Goal: Task Accomplishment & Management: Manage account settings

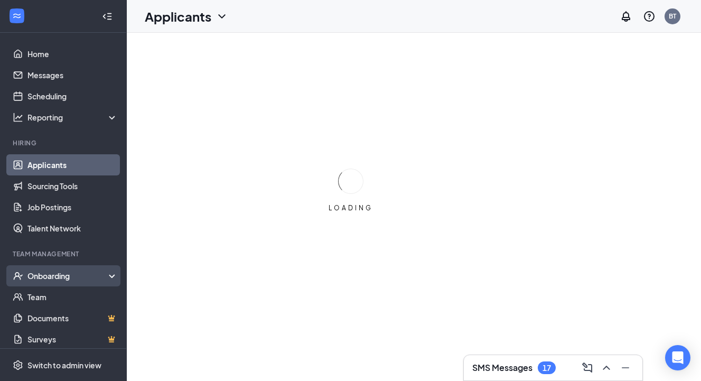
click at [50, 277] on div "Onboarding" at bounding box center [67, 275] width 81 height 11
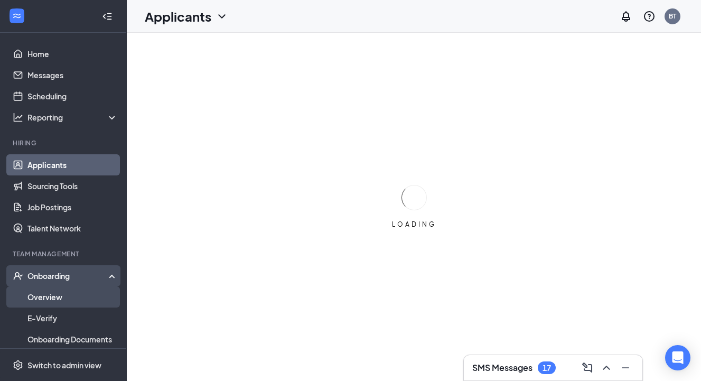
click at [49, 298] on link "Overview" at bounding box center [72, 296] width 90 height 21
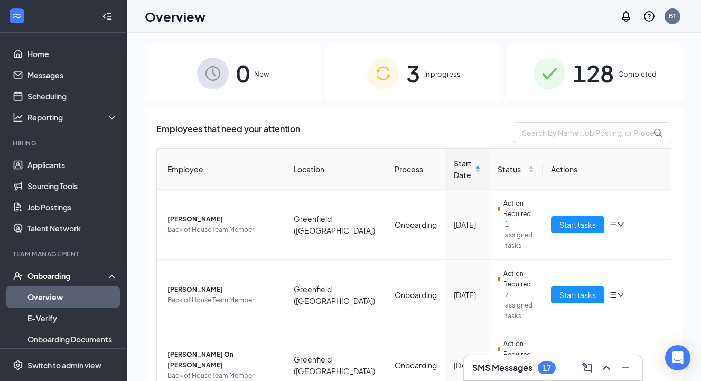
click at [440, 83] on div "3 In progress" at bounding box center [414, 72] width 176 height 55
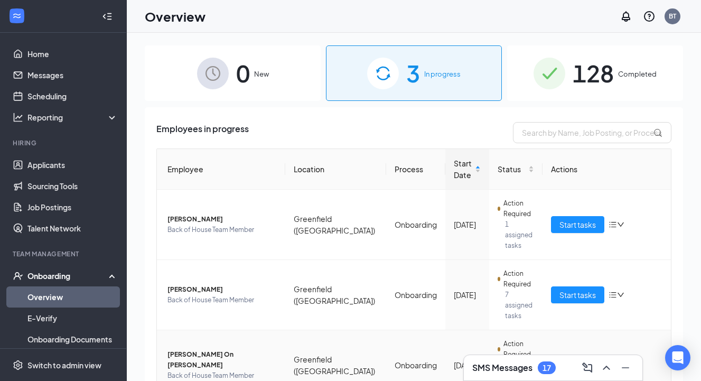
scroll to position [24, 0]
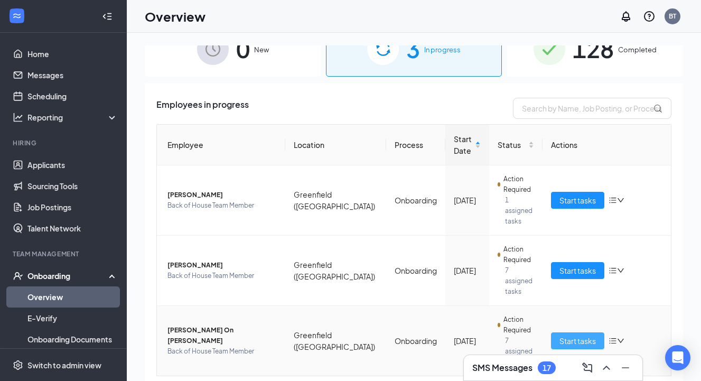
click at [577, 335] on span "Start tasks" at bounding box center [577, 341] width 36 height 12
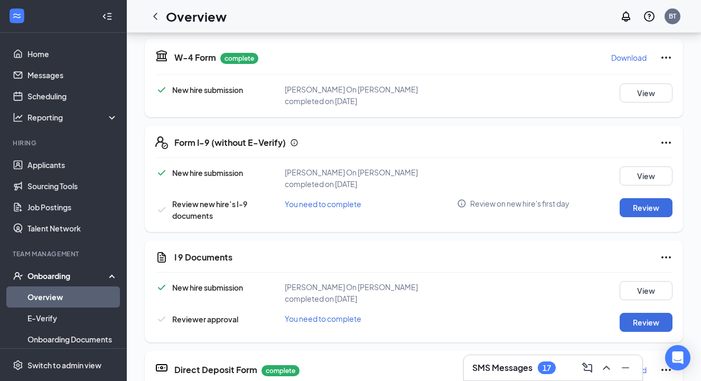
scroll to position [241, 0]
click at [651, 313] on button "Review" at bounding box center [646, 322] width 53 height 19
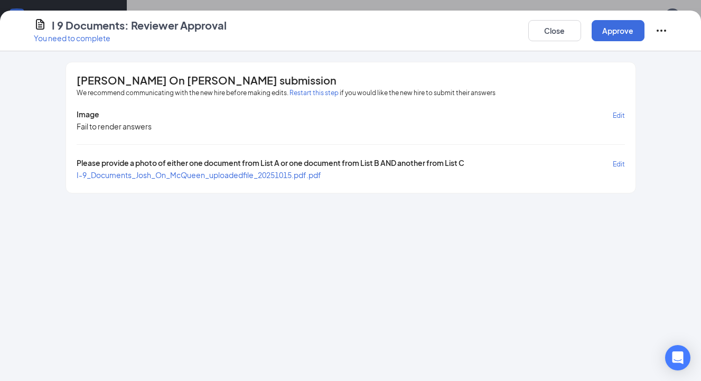
click at [162, 177] on span "I-9_Documents_Josh_On_McQueen_uploadedfile_20251015.pdf.pdf" at bounding box center [199, 175] width 245 height 10
click at [565, 38] on button "Close" at bounding box center [554, 30] width 53 height 21
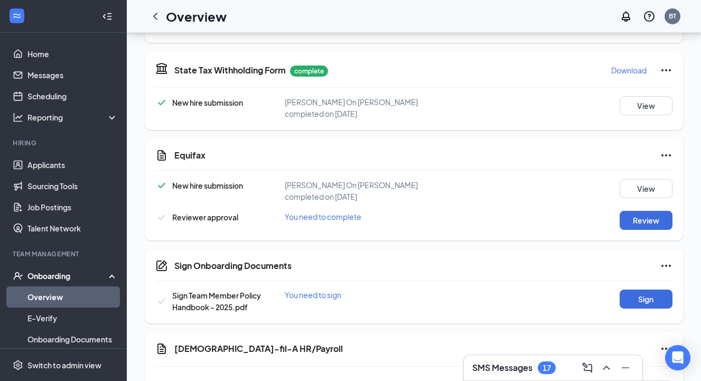
scroll to position [653, 0]
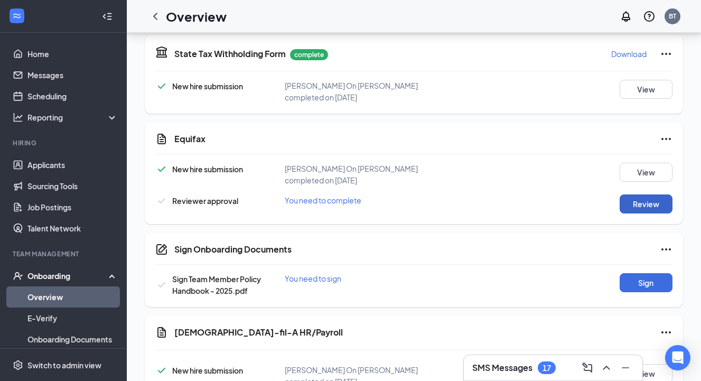
click at [653, 194] on button "Review" at bounding box center [646, 203] width 53 height 19
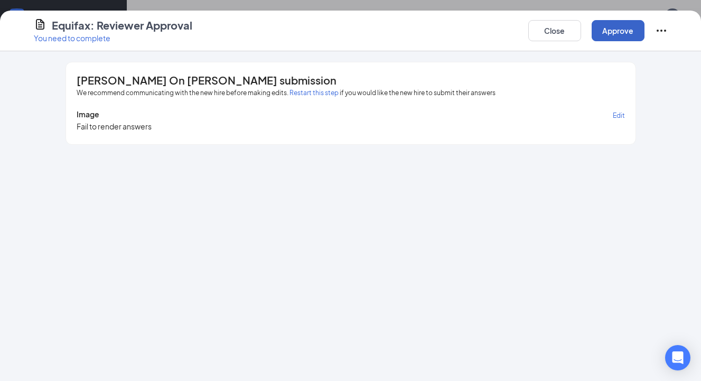
click at [639, 35] on button "Approve" at bounding box center [618, 30] width 53 height 21
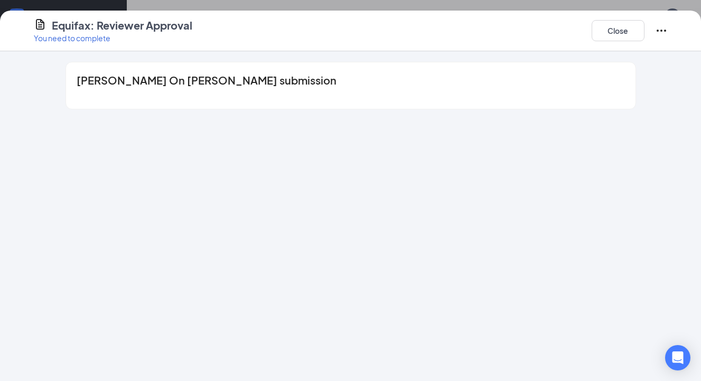
click at [643, 16] on div "Equifax: Reviewer Approval You need to complete Close" at bounding box center [350, 31] width 701 height 41
click at [620, 39] on button "Close" at bounding box center [618, 30] width 53 height 21
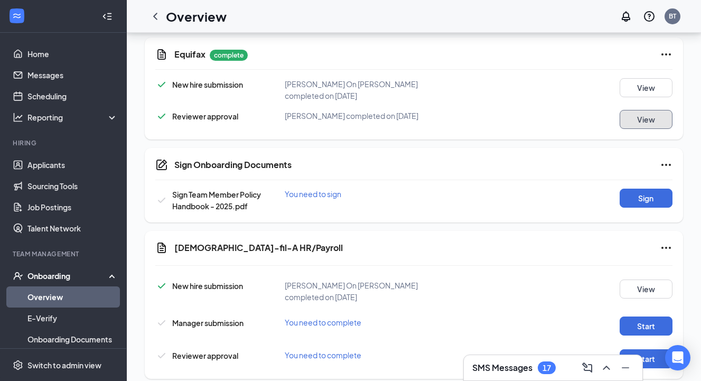
scroll to position [739, 0]
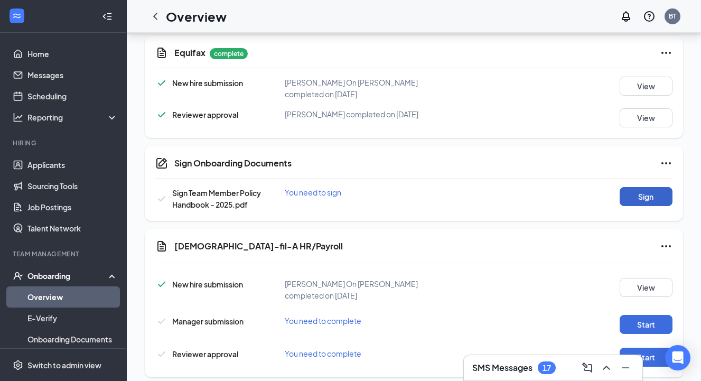
click at [644, 187] on button "Sign" at bounding box center [646, 196] width 53 height 19
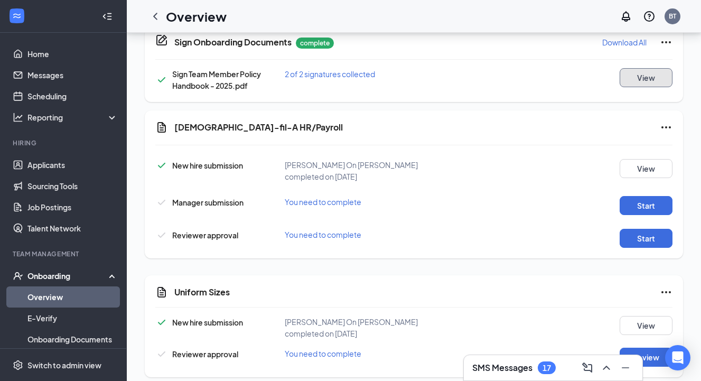
scroll to position [861, 0]
click at [648, 196] on button "Start" at bounding box center [646, 205] width 53 height 19
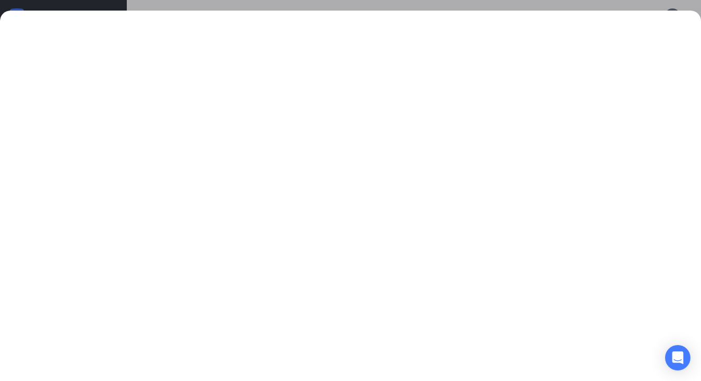
scroll to position [912, 0]
click at [658, 20] on div at bounding box center [350, 196] width 701 height 370
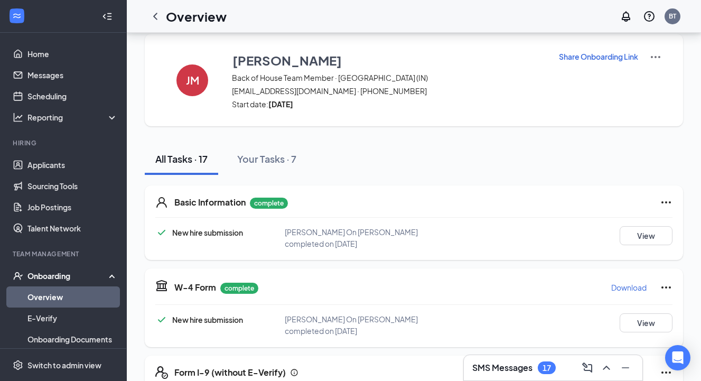
scroll to position [0, 0]
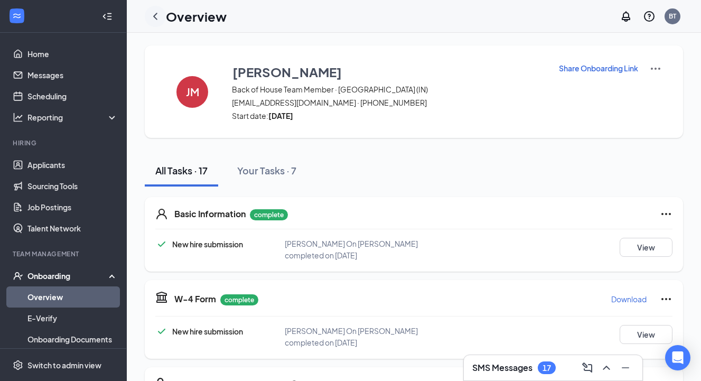
click at [158, 18] on icon "ChevronLeft" at bounding box center [155, 16] width 13 height 13
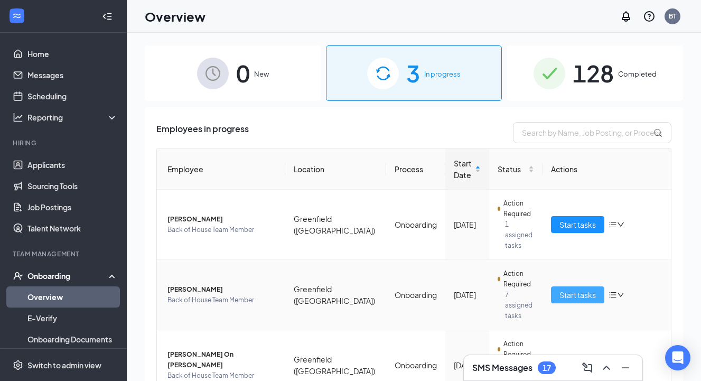
click at [591, 289] on span "Start tasks" at bounding box center [577, 295] width 36 height 12
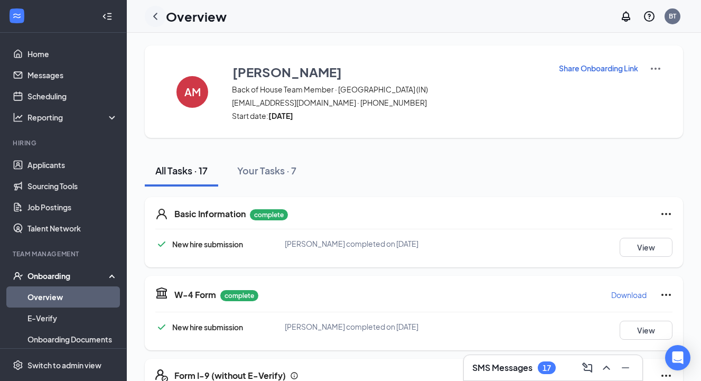
click at [156, 23] on div at bounding box center [155, 16] width 21 height 21
click at [156, 13] on icon "ChevronLeft" at bounding box center [155, 16] width 4 height 7
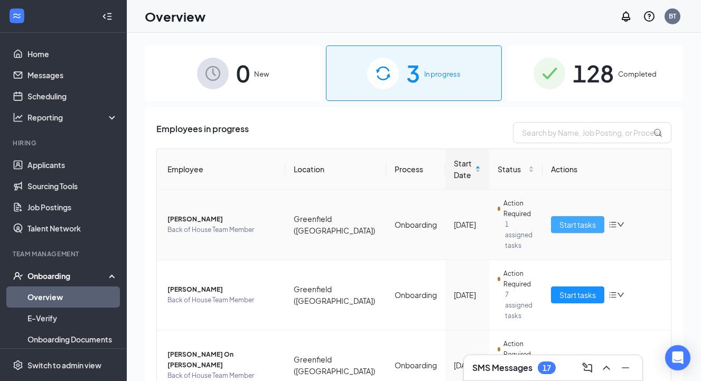
click at [584, 219] on span "Start tasks" at bounding box center [577, 225] width 36 height 12
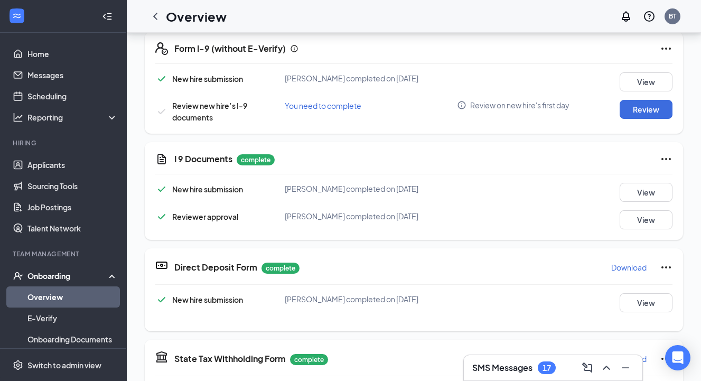
scroll to position [327, 0]
click at [641, 223] on button "View" at bounding box center [646, 219] width 53 height 19
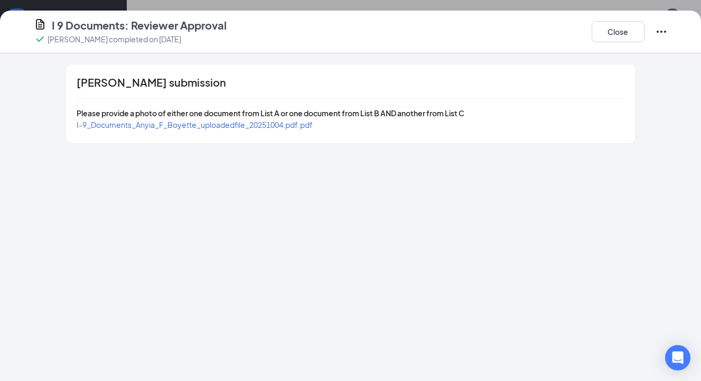
click at [236, 126] on span "I-9_Documents_Anyia_F_Boyette_uploadedfile_20251004.pdf.pdf" at bounding box center [195, 125] width 236 height 10
click at [604, 36] on button "Close" at bounding box center [618, 31] width 53 height 21
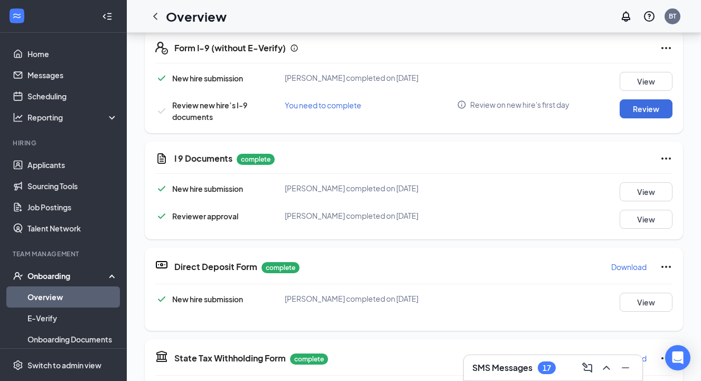
click at [668, 157] on icon "Ellipses" at bounding box center [666, 158] width 13 height 13
click at [482, 182] on div "I 9 Documents complete New hire submission [PERSON_NAME] completed on [DATE] Vi…" at bounding box center [414, 191] width 538 height 98
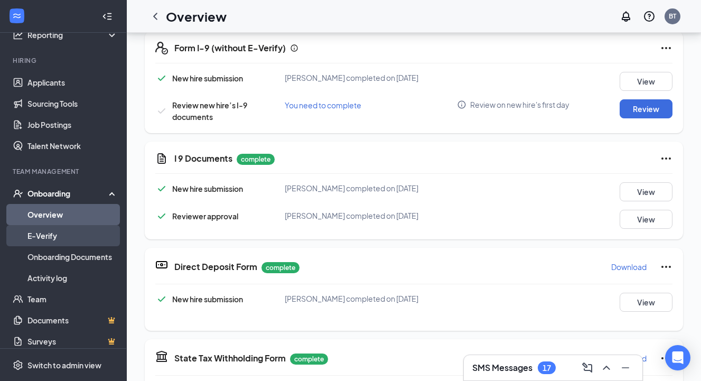
scroll to position [90, 0]
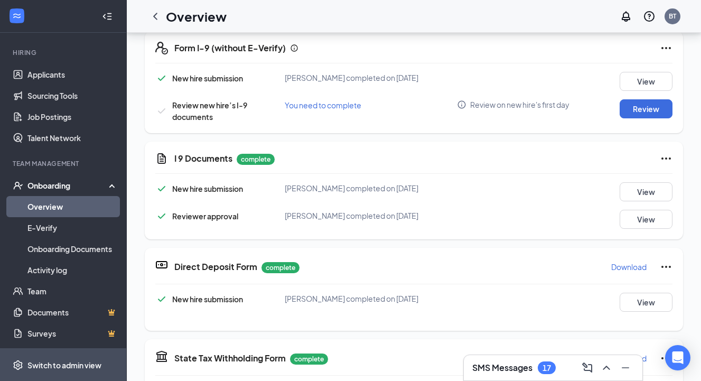
click at [55, 360] on div "Switch to admin view" at bounding box center [64, 365] width 74 height 11
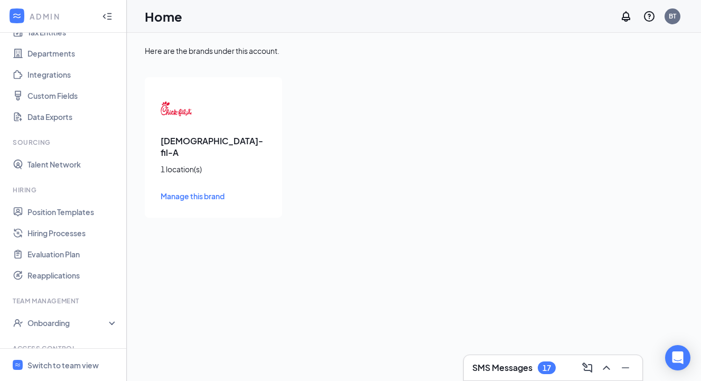
click at [203, 191] on span "Manage this brand" at bounding box center [193, 196] width 64 height 10
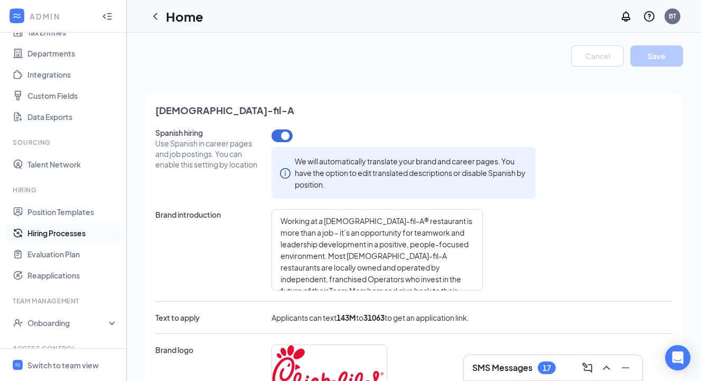
click at [47, 235] on link "Hiring Processes" at bounding box center [72, 232] width 90 height 21
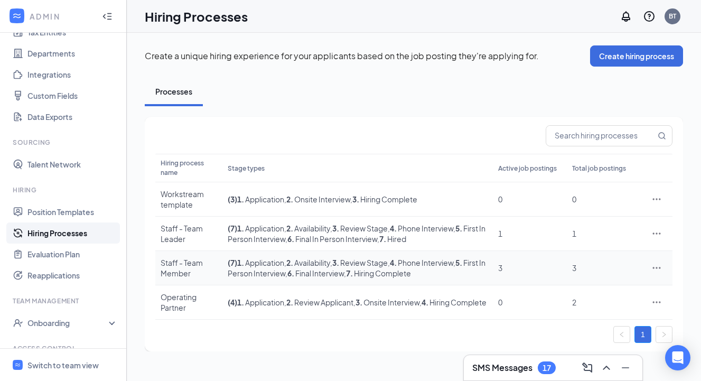
click at [404, 281] on td "( 7 ) 1 . Application , 2 . Availability , 3 . Review Stage , 4 . Phone Intervi…" at bounding box center [357, 268] width 270 height 34
click at [657, 267] on icon "Ellipses" at bounding box center [657, 268] width 8 height 2
click at [593, 291] on span "Edit" at bounding box center [608, 290] width 91 height 12
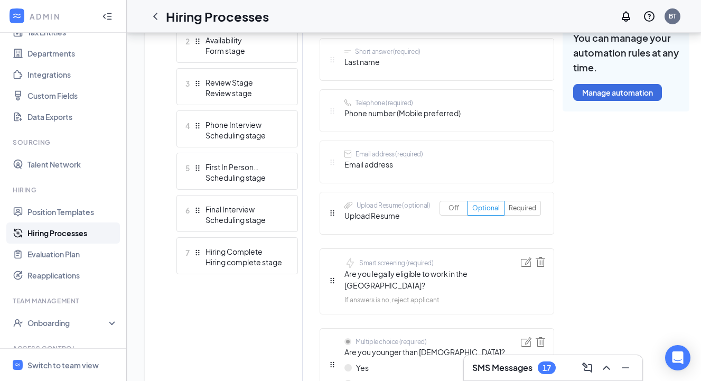
scroll to position [148, 0]
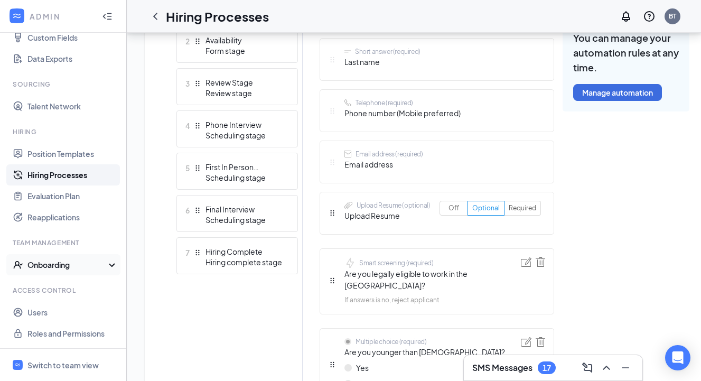
click at [86, 256] on div "Onboarding" at bounding box center [63, 264] width 127 height 21
click at [76, 283] on link "Onboarding Processes" at bounding box center [72, 285] width 90 height 21
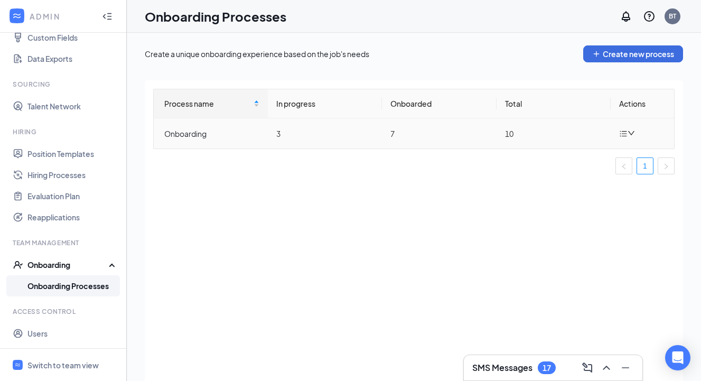
click at [362, 119] on td "3" at bounding box center [325, 133] width 114 height 30
click at [198, 131] on div "Onboarding" at bounding box center [211, 134] width 95 height 12
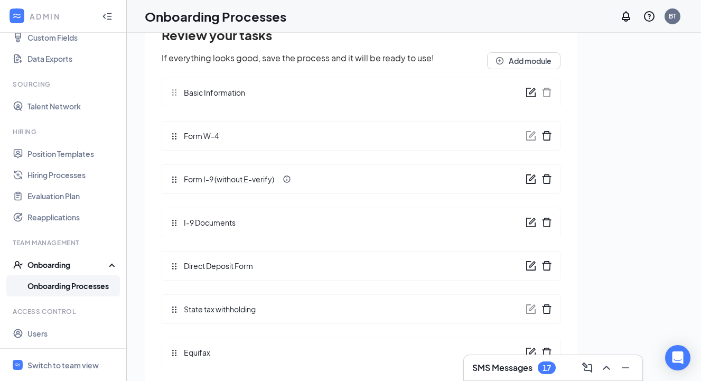
scroll to position [96, 0]
click at [527, 228] on icon "form" at bounding box center [531, 224] width 10 height 10
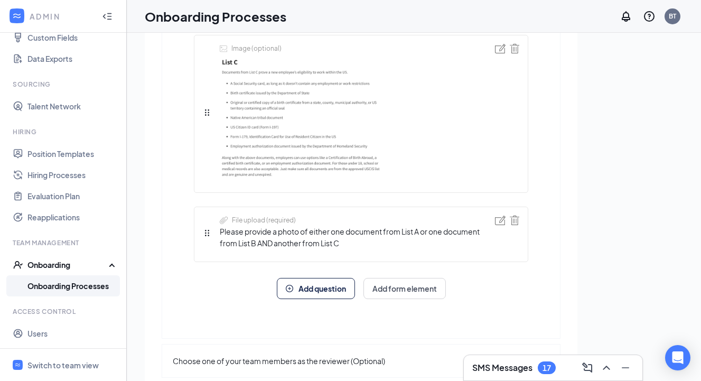
scroll to position [174, 0]
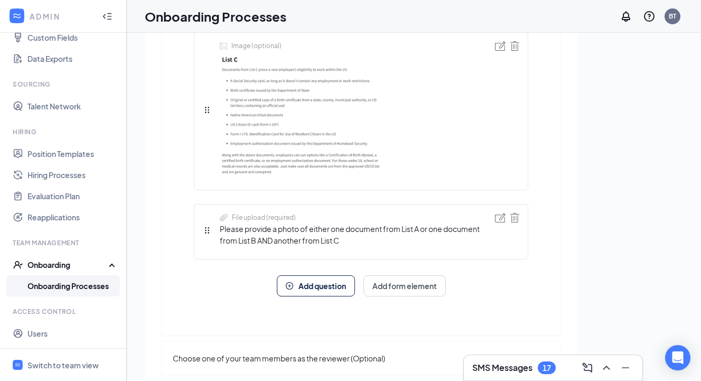
click at [362, 239] on span "Please provide a photo of either one document from List A or one document from …" at bounding box center [357, 234] width 275 height 23
click at [343, 242] on span "Please provide a photo of either one document from List A or one document from …" at bounding box center [357, 234] width 275 height 23
click at [500, 220] on img at bounding box center [500, 218] width 11 height 10
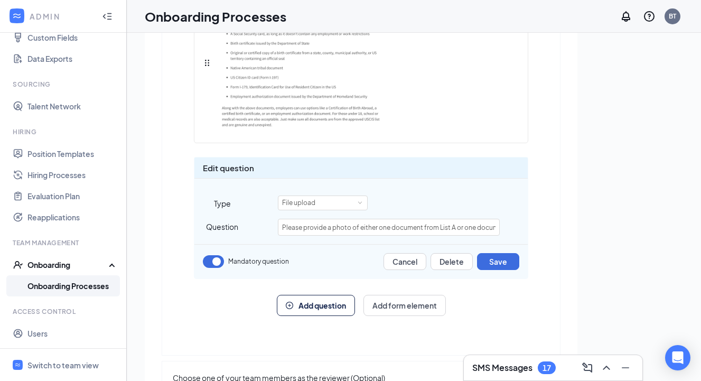
scroll to position [223, 0]
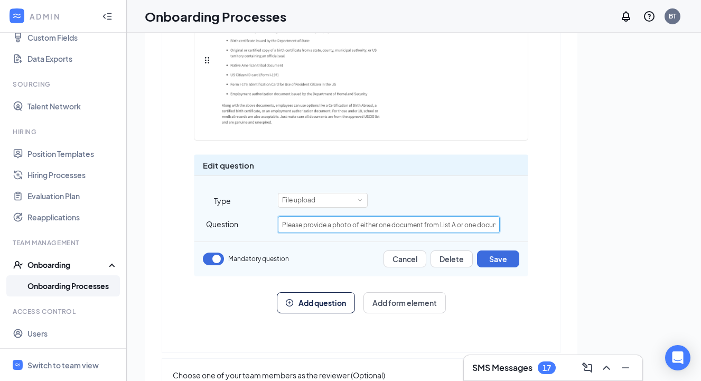
click at [488, 228] on input "Please provide a photo of either one document from List A or one document from …" at bounding box center [389, 224] width 222 height 17
type input "Please provide a photo of either one document from List A or one document from …"
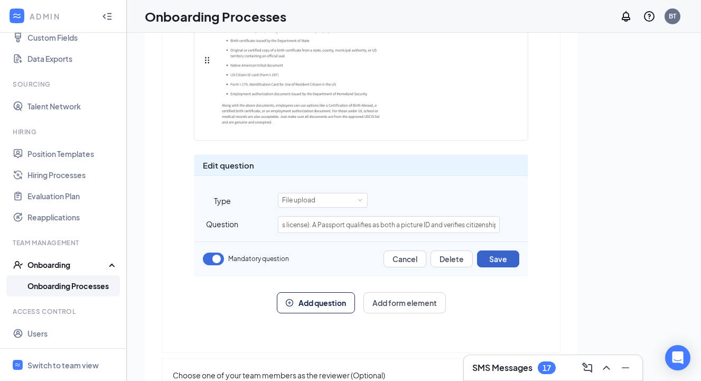
click at [502, 256] on button "Save" at bounding box center [498, 258] width 42 height 17
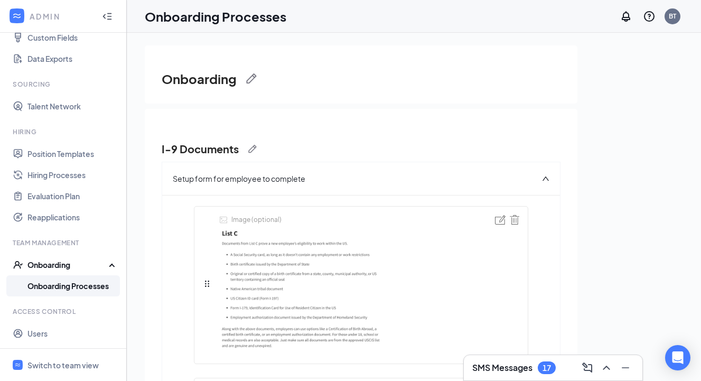
scroll to position [210, 0]
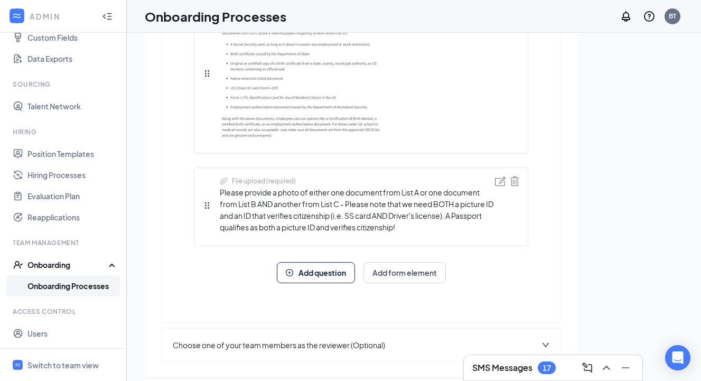
click at [322, 342] on span "Choose one of your team members as the reviewer (Optional)" at bounding box center [279, 345] width 212 height 12
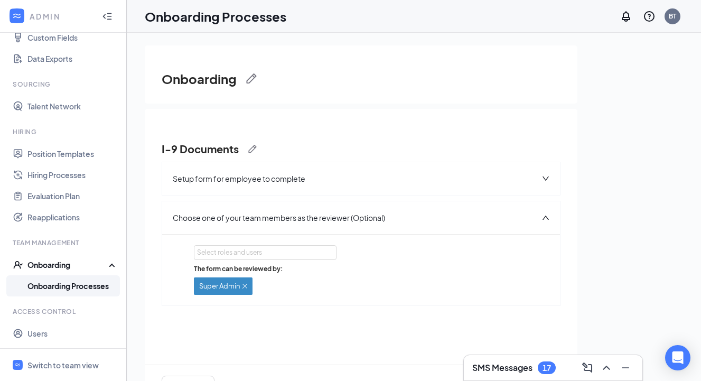
click at [220, 151] on h3 "I-9 Documents" at bounding box center [200, 149] width 77 height 15
click at [176, 86] on h3 "Onboarding" at bounding box center [199, 79] width 75 height 18
click at [71, 278] on link "Onboarding Processes" at bounding box center [72, 285] width 90 height 21
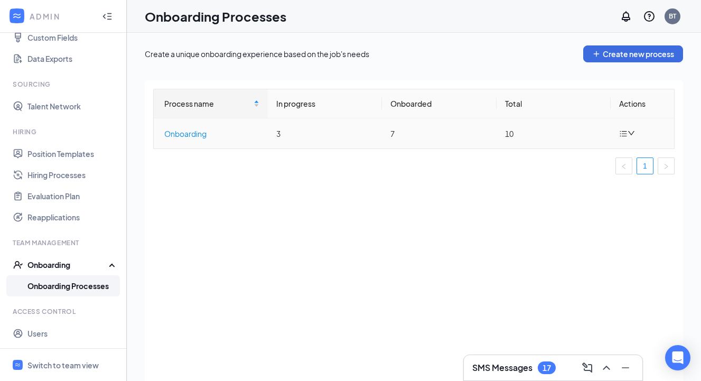
click at [174, 134] on div "Onboarding" at bounding box center [211, 134] width 95 height 12
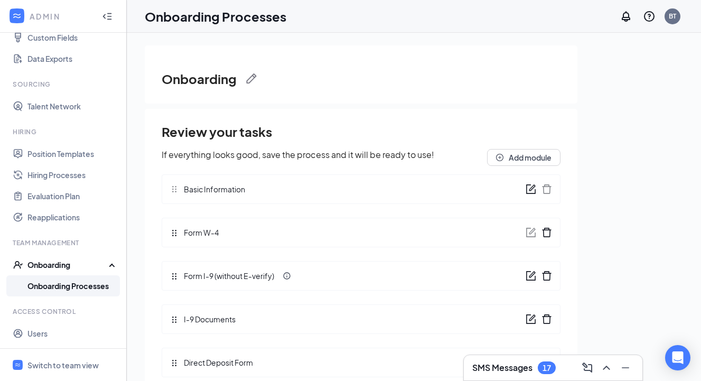
scroll to position [243, 0]
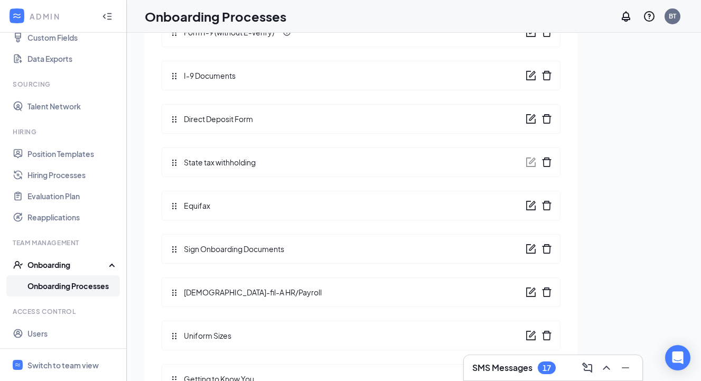
click at [182, 76] on span "I-9 Documents" at bounding box center [207, 76] width 57 height 12
click at [527, 77] on icon "form" at bounding box center [531, 76] width 10 height 10
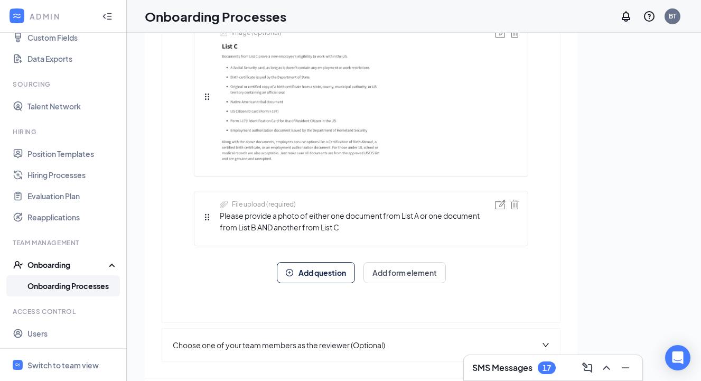
scroll to position [48, 0]
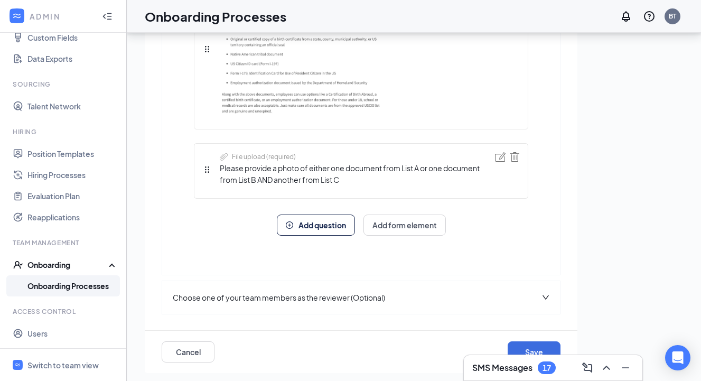
click at [345, 180] on span "Please provide a photo of either one document from List A or one document from …" at bounding box center [357, 173] width 275 height 23
click at [496, 160] on img at bounding box center [500, 157] width 11 height 10
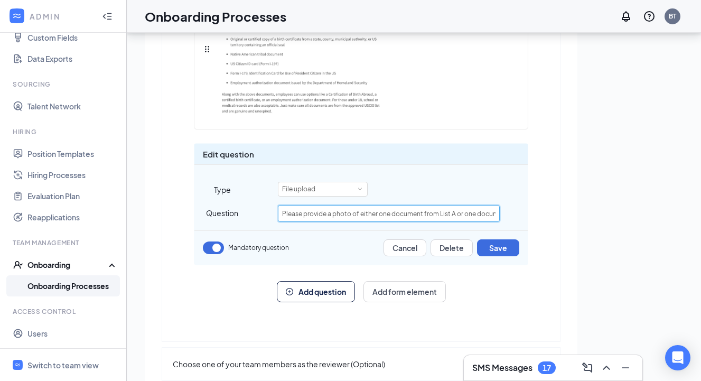
click at [454, 213] on input "Please provide a photo of either one document from List A or one document from …" at bounding box center [389, 213] width 222 height 17
type input "Please provide a photo of either one document from List A or one document from …"
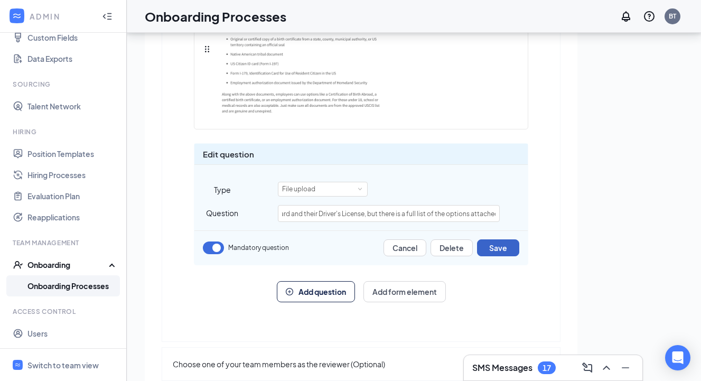
click at [499, 251] on button "Save" at bounding box center [498, 247] width 42 height 17
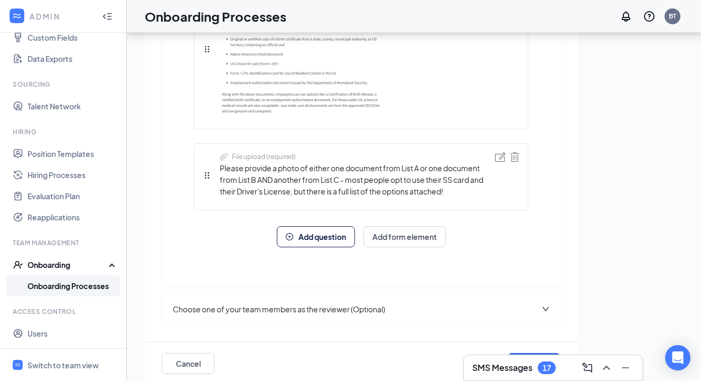
scroll to position [199, 0]
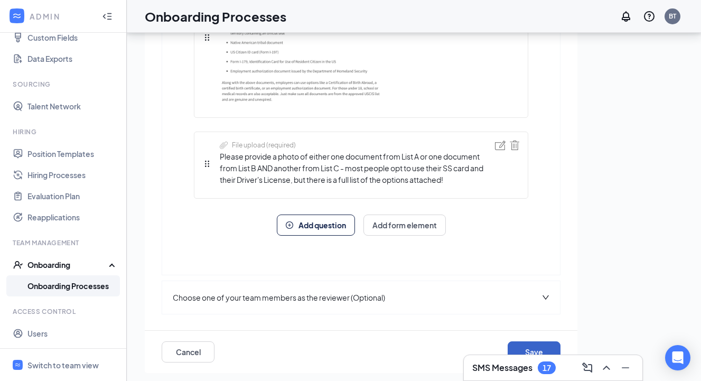
click at [527, 346] on button "Save" at bounding box center [534, 351] width 53 height 21
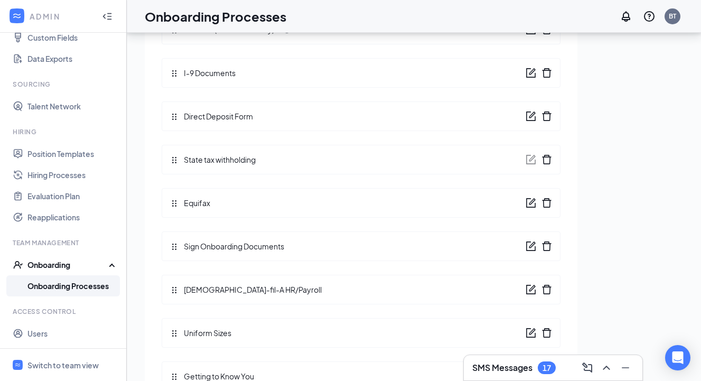
scroll to position [0, 0]
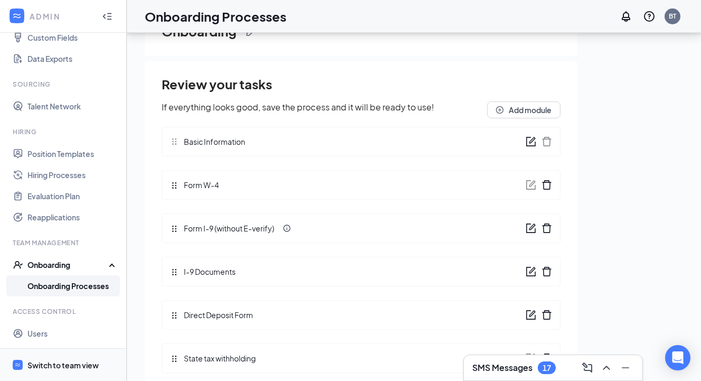
click at [34, 361] on div "Switch to team view" at bounding box center [62, 365] width 71 height 11
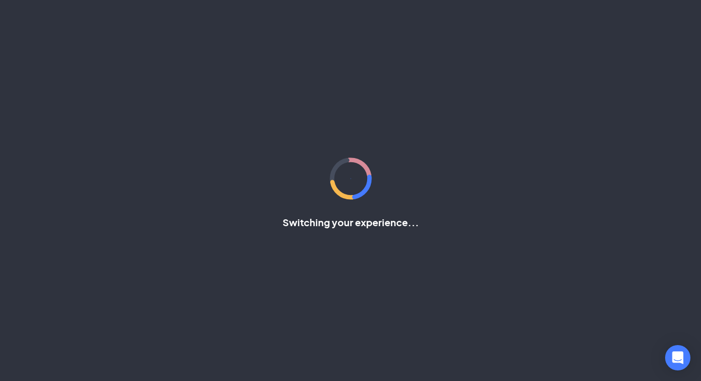
scroll to position [90, 0]
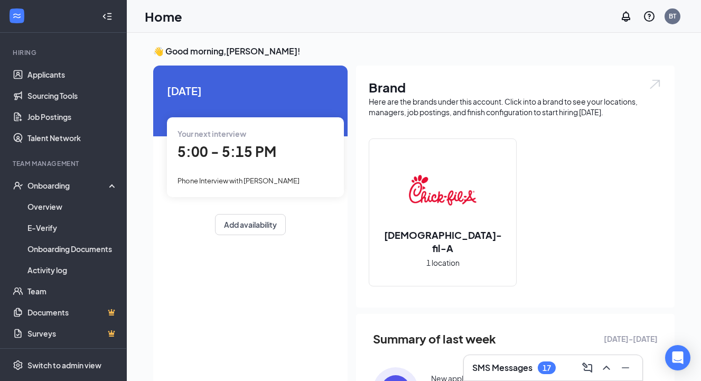
click at [186, 155] on span "5:00 - 5:15 PM" at bounding box center [226, 151] width 99 height 17
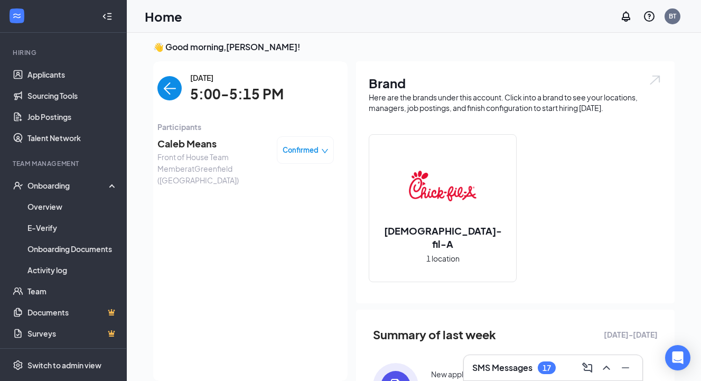
click at [183, 144] on span "Caleb Means" at bounding box center [212, 143] width 111 height 15
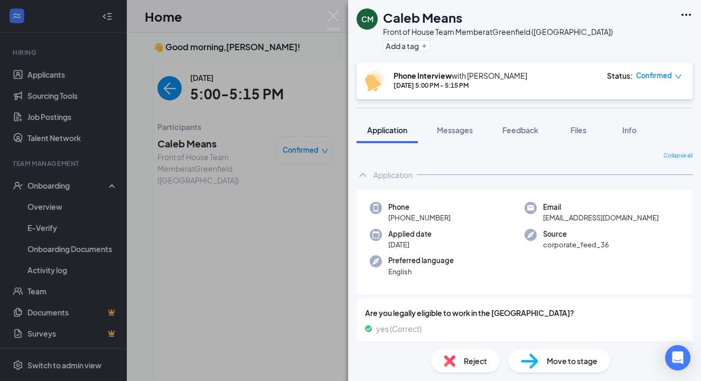
click at [425, 17] on h1 "Caleb Means" at bounding box center [422, 17] width 79 height 18
copy h1 "Caleb Means"
click at [332, 14] on img at bounding box center [333, 21] width 13 height 21
